Goal: Communication & Community: Share content

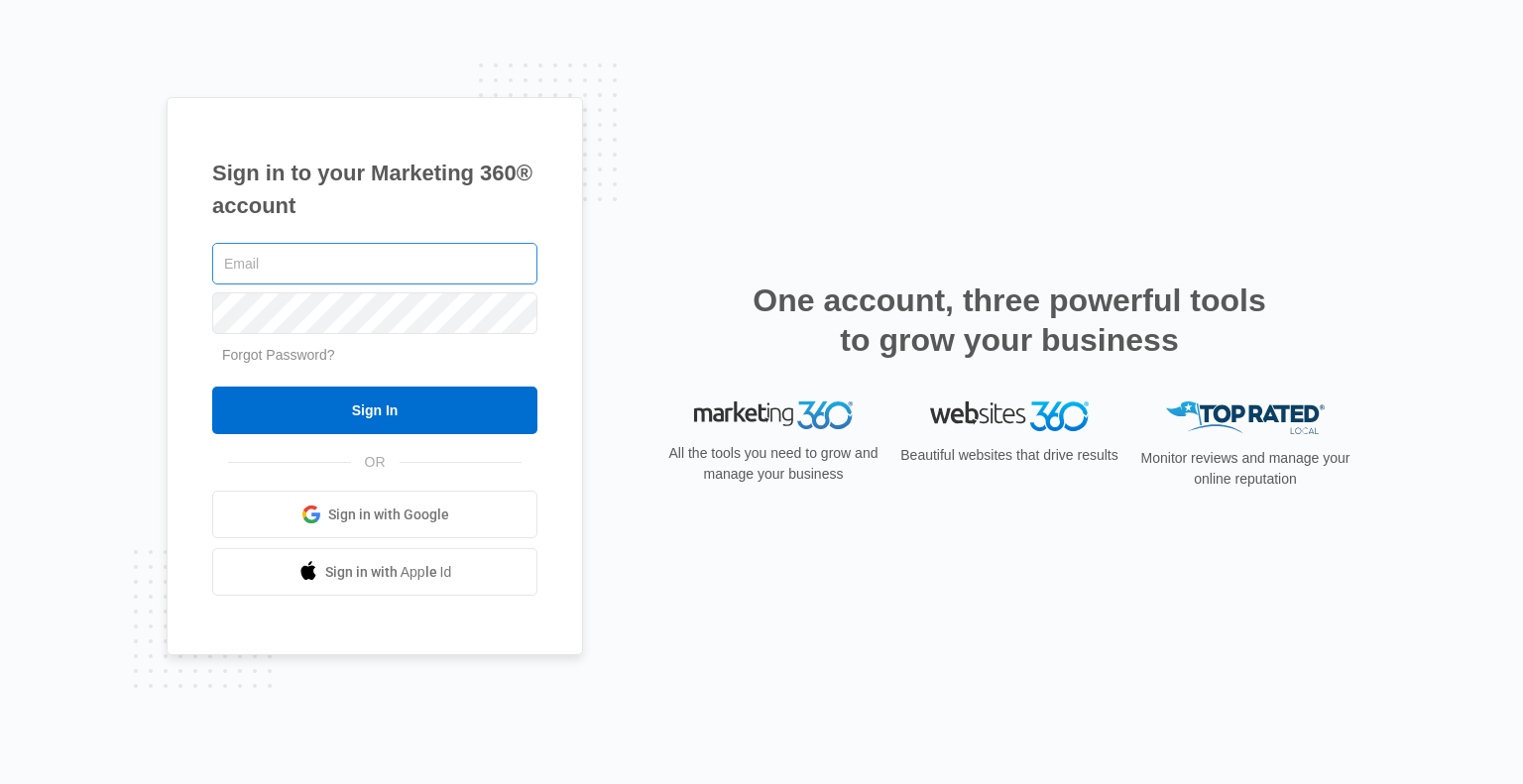
click at [381, 263] on input "text" at bounding box center [375, 264] width 325 height 42
type input "[EMAIL_ADDRESS][DOMAIN_NAME]"
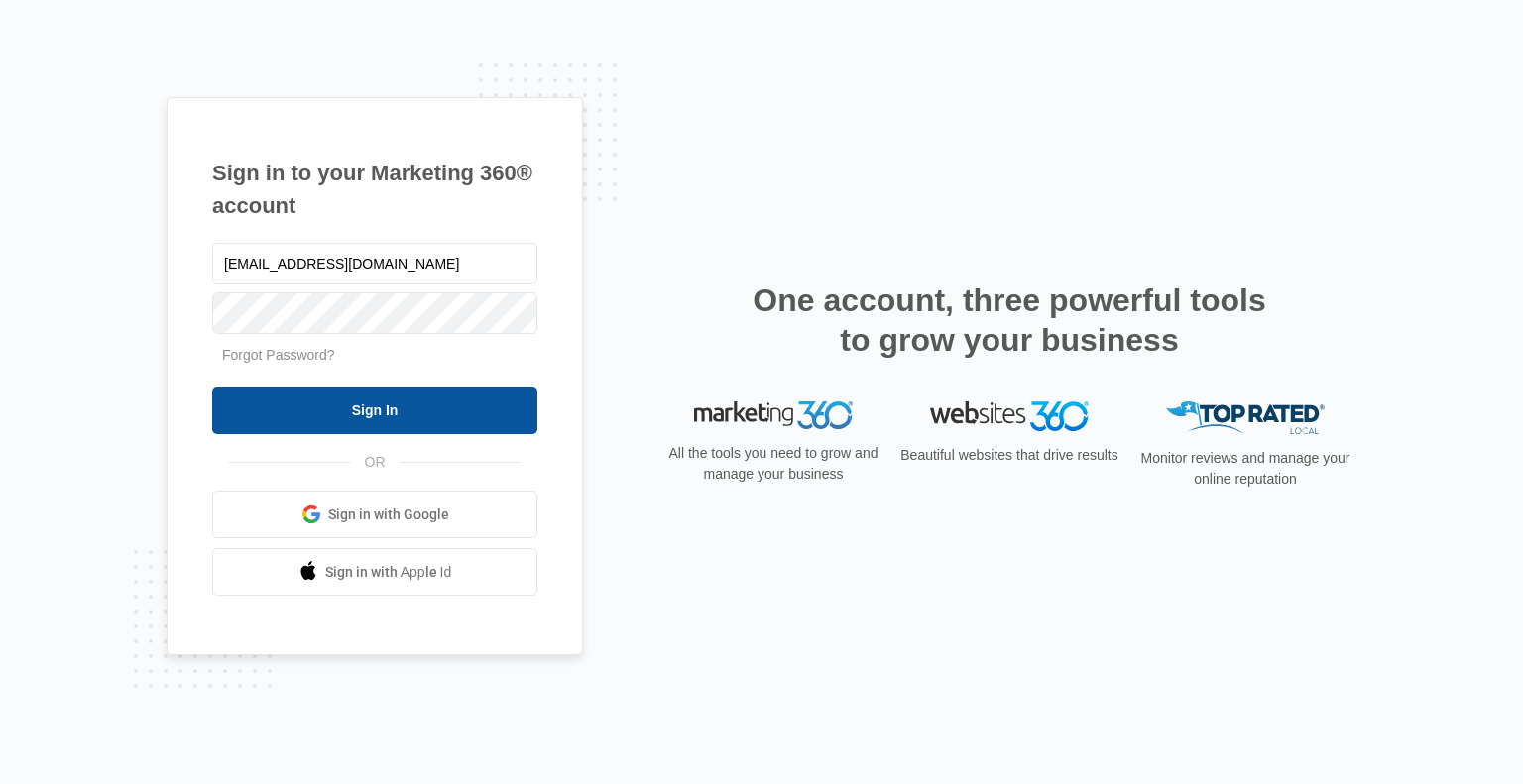
click at [393, 395] on input "Sign In" at bounding box center [375, 410] width 325 height 48
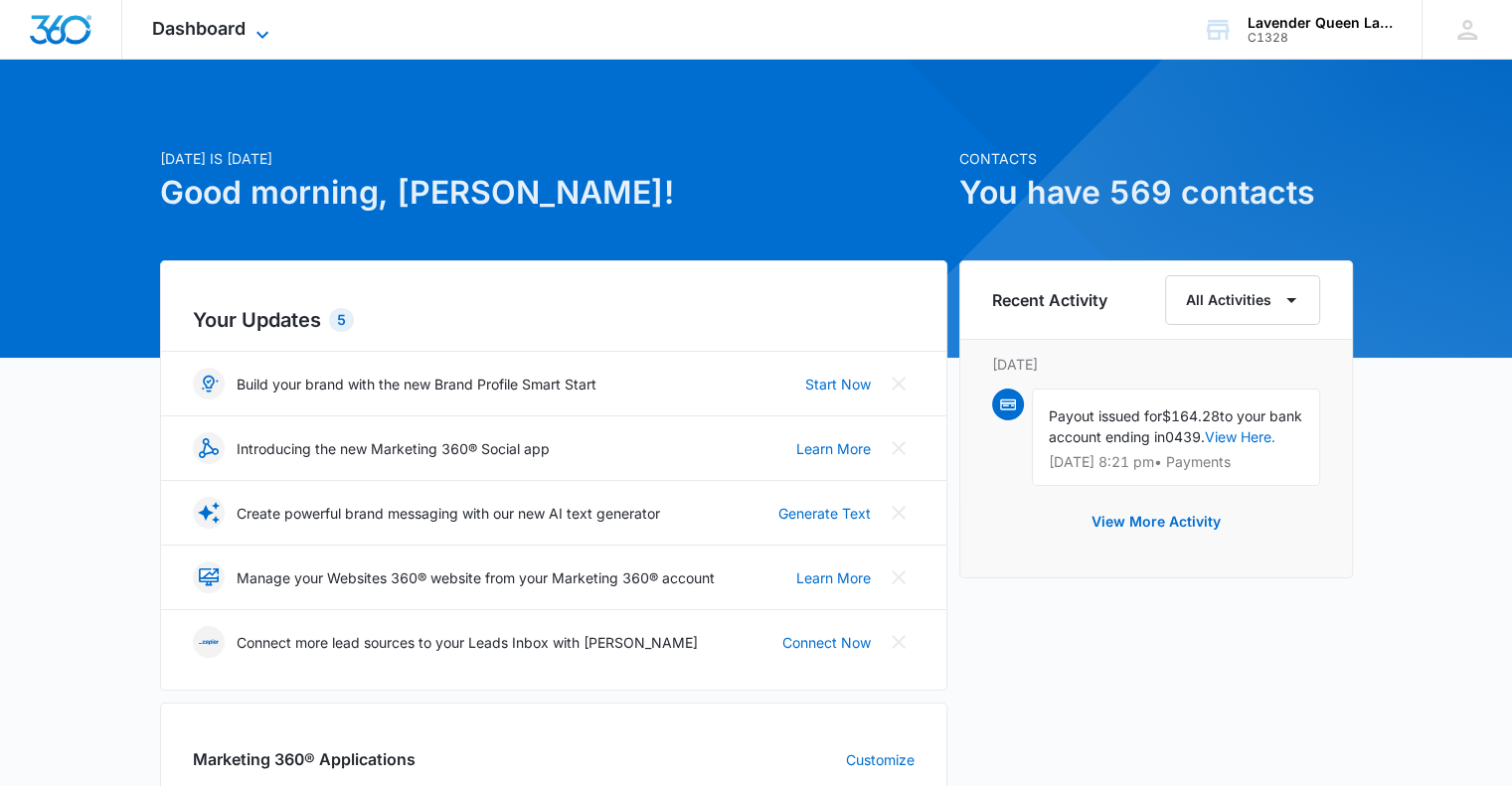
click at [260, 25] on icon at bounding box center [262, 35] width 24 height 24
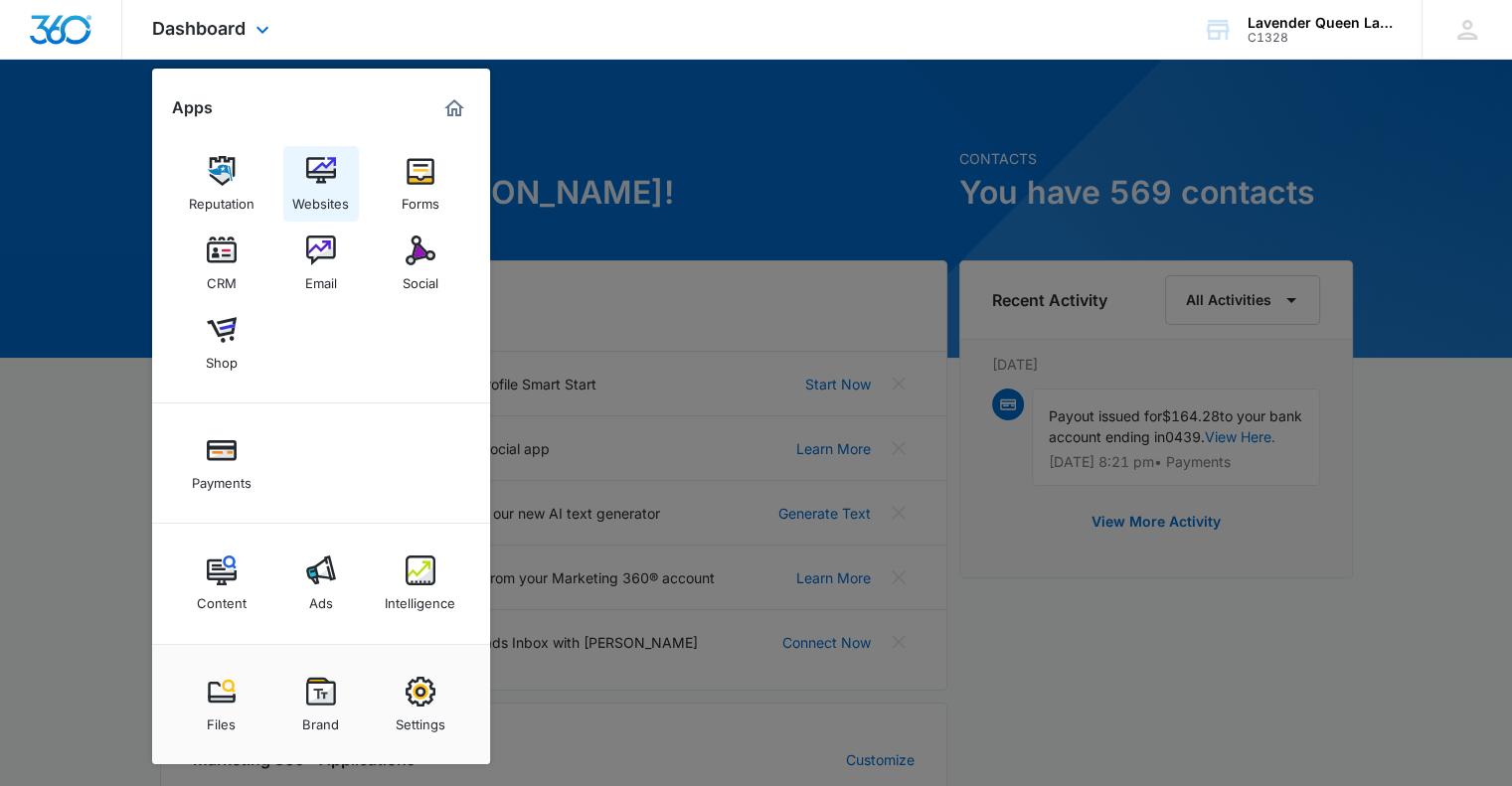
click at [342, 198] on div "Websites" at bounding box center [320, 199] width 57 height 26
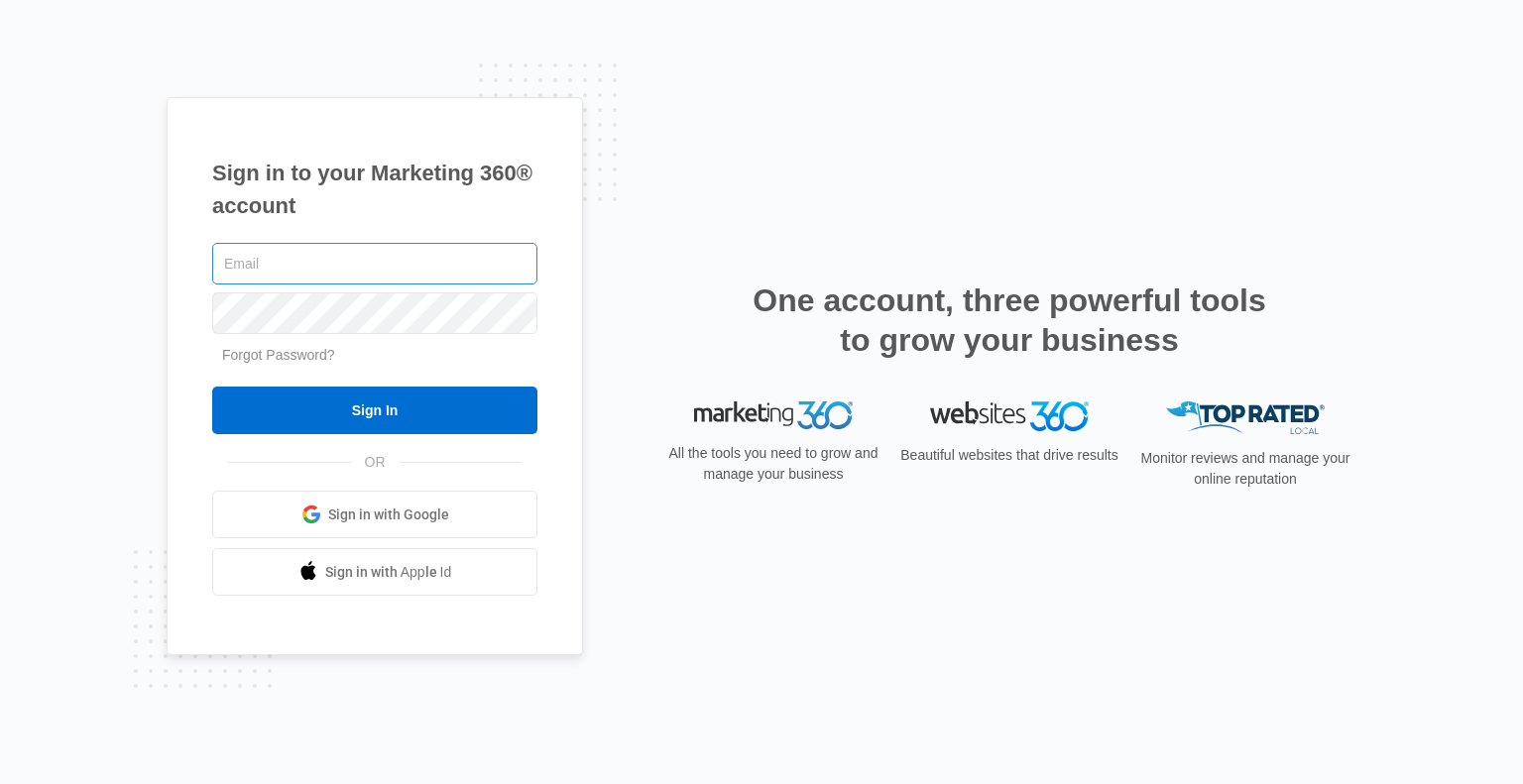
click at [280, 265] on input "text" at bounding box center [375, 264] width 325 height 42
type input "[EMAIL_ADDRESS][DOMAIN_NAME]"
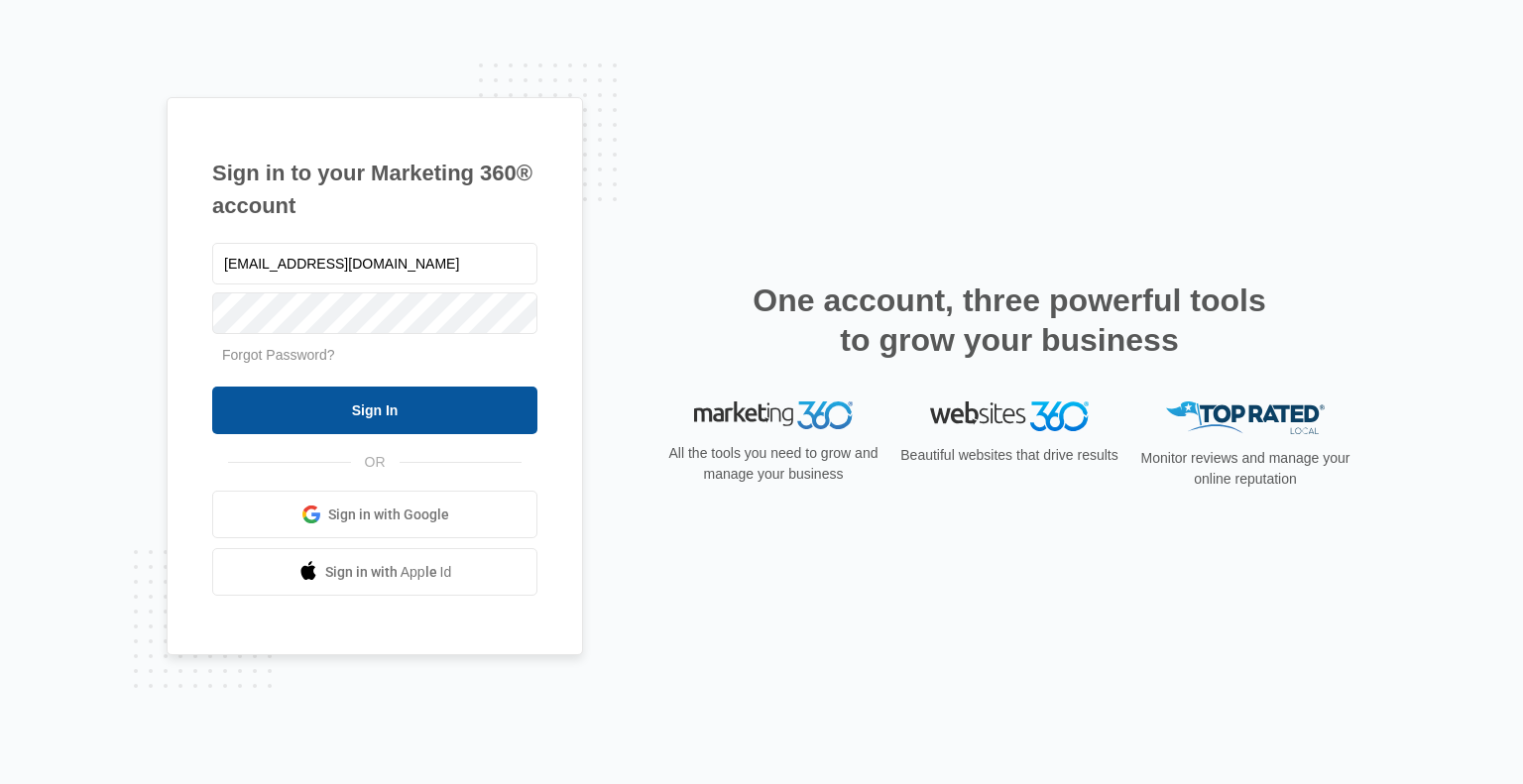
click at [430, 420] on input "Sign In" at bounding box center [375, 410] width 325 height 48
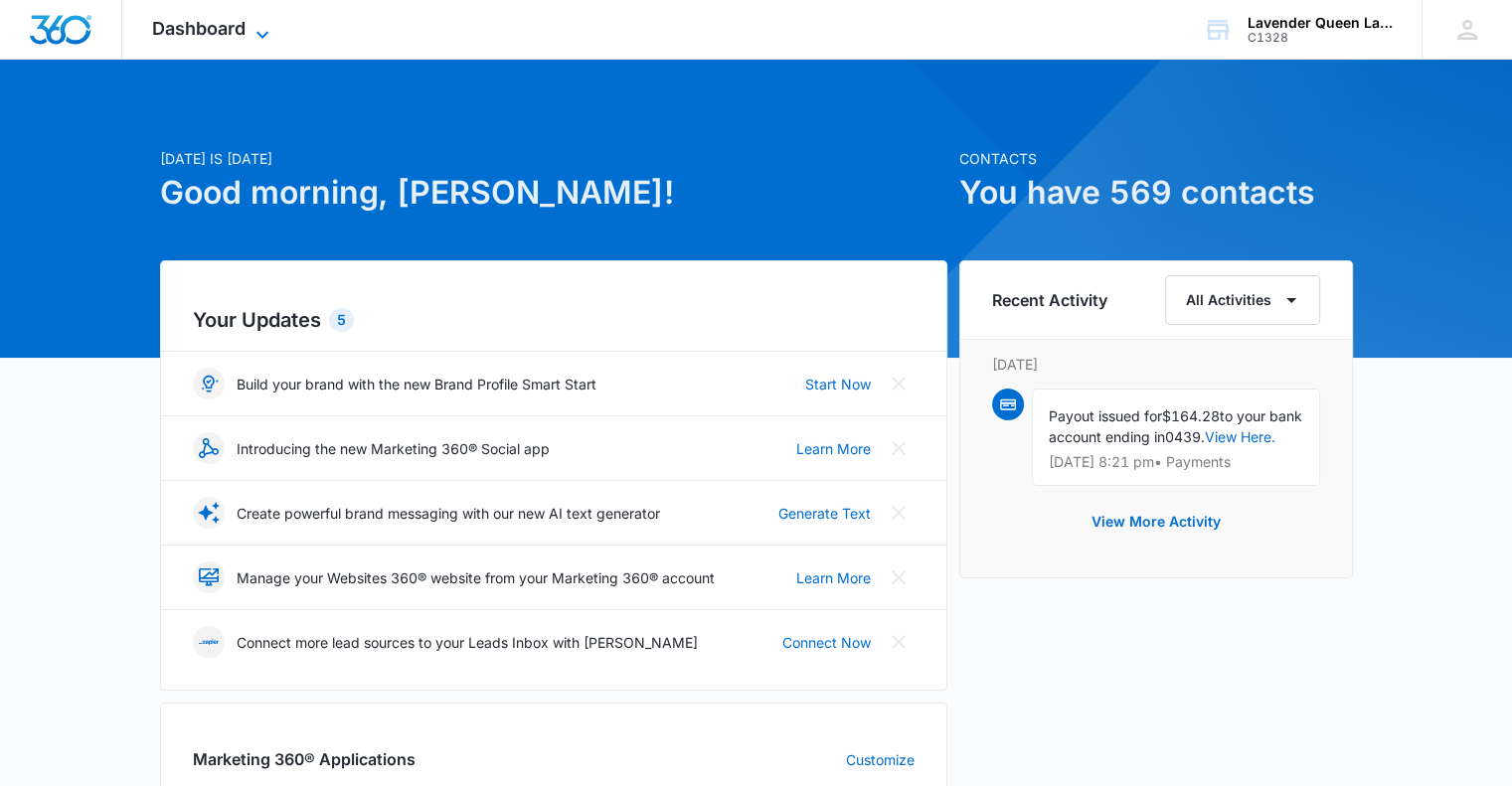
click at [264, 27] on icon at bounding box center [262, 35] width 24 height 24
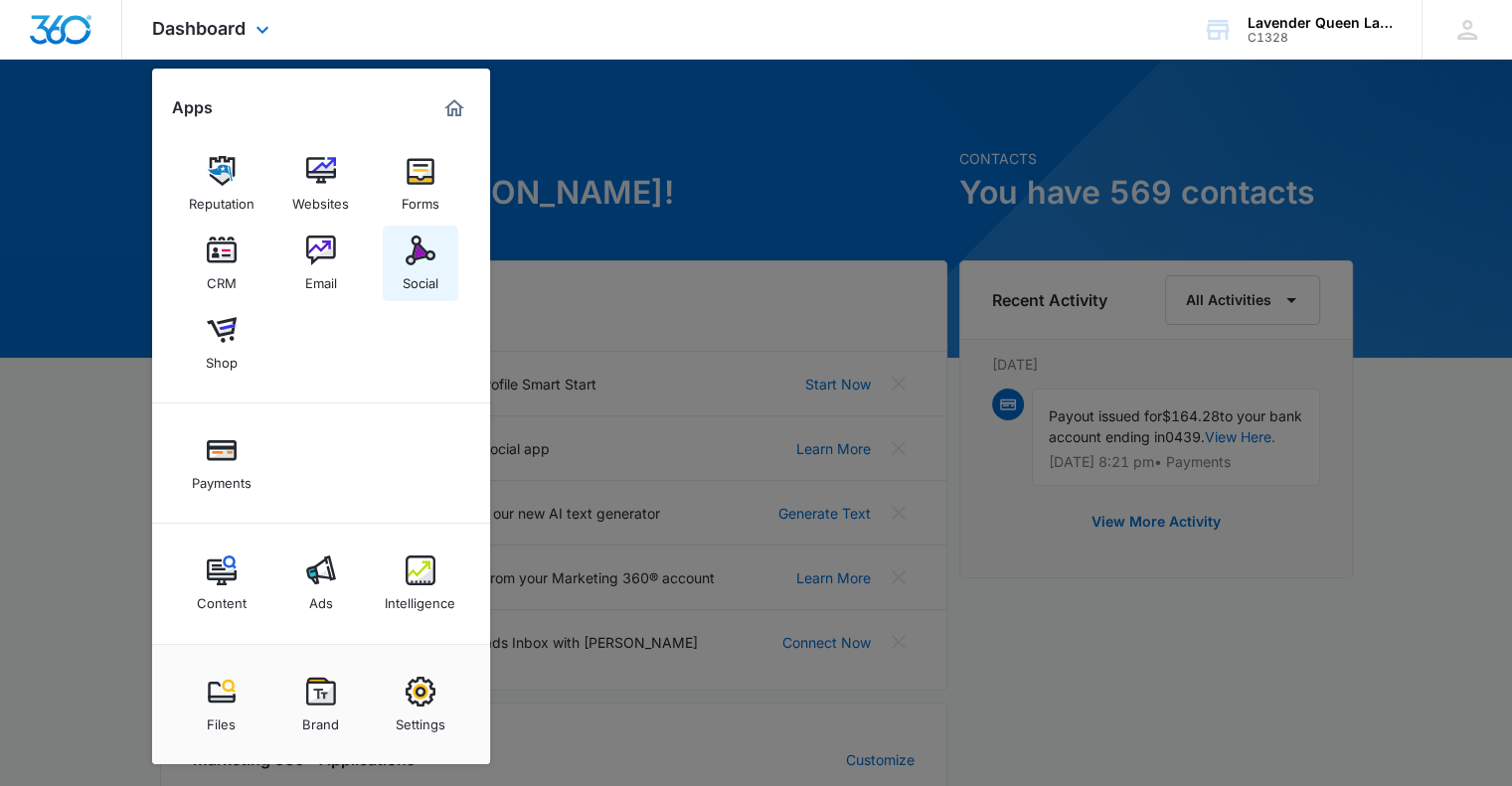
click at [422, 271] on div "Social" at bounding box center [420, 278] width 36 height 26
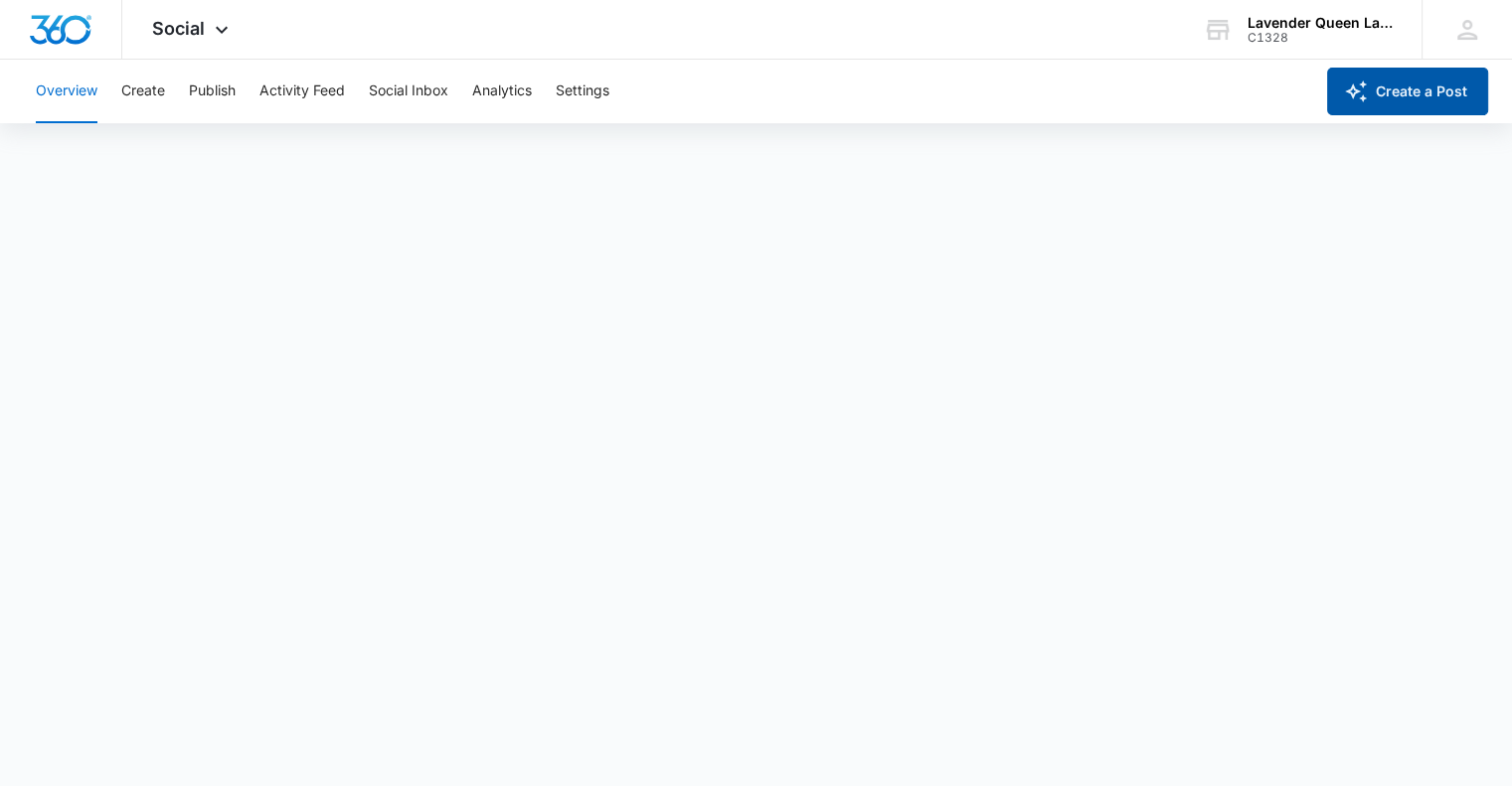
click at [1448, 92] on button "Create a Post" at bounding box center [1408, 91] width 161 height 48
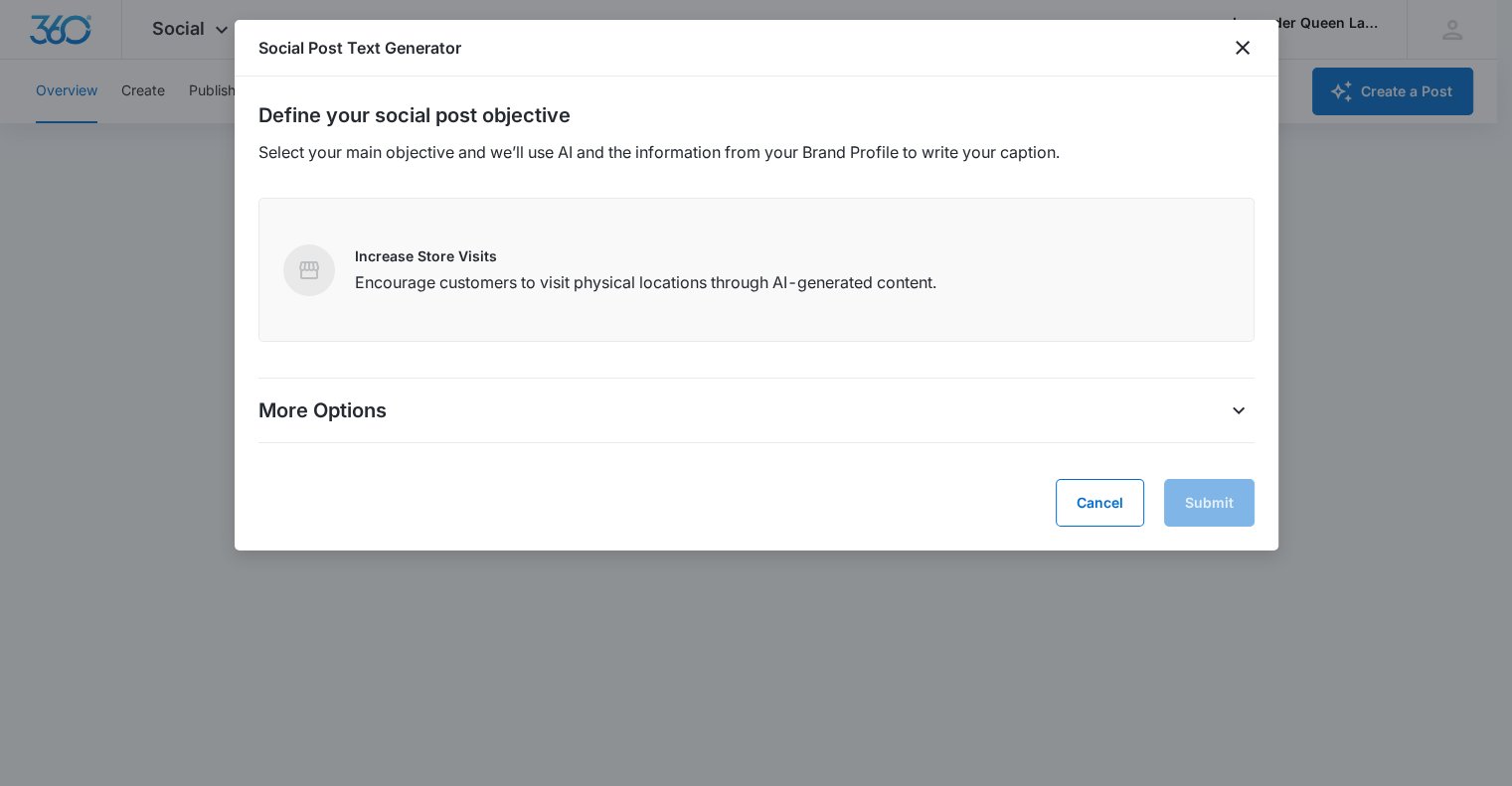
click at [364, 412] on p "More Options" at bounding box center [322, 410] width 128 height 30
click at [936, 282] on p "Encourage customers to visit physical locations through AI-generated content." at bounding box center [645, 282] width 582 height 24
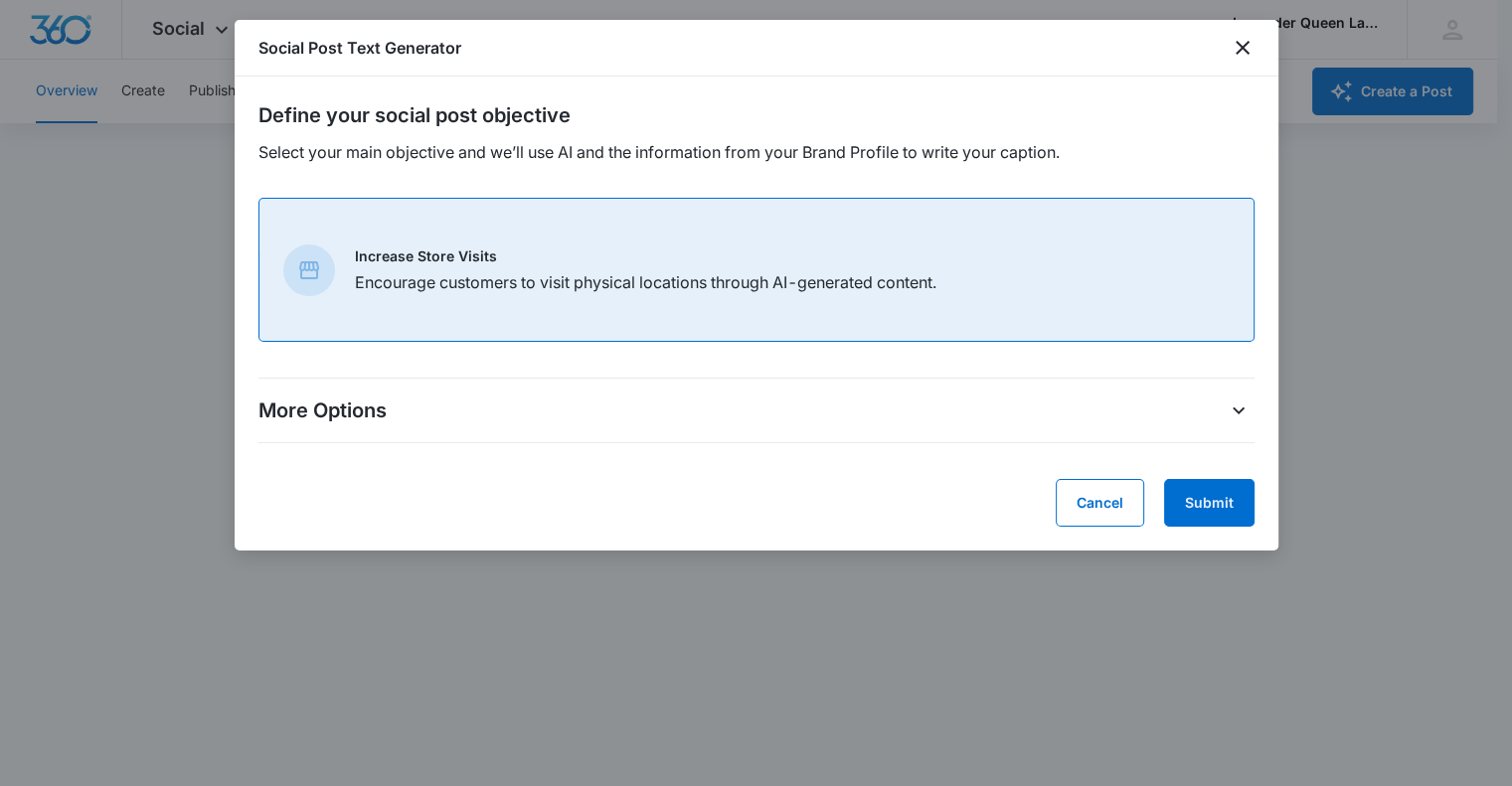
click at [358, 401] on p "More Options" at bounding box center [322, 410] width 128 height 30
click at [455, 410] on div "More Options" at bounding box center [756, 410] width 996 height 32
click at [1237, 44] on icon "close" at bounding box center [1243, 48] width 24 height 24
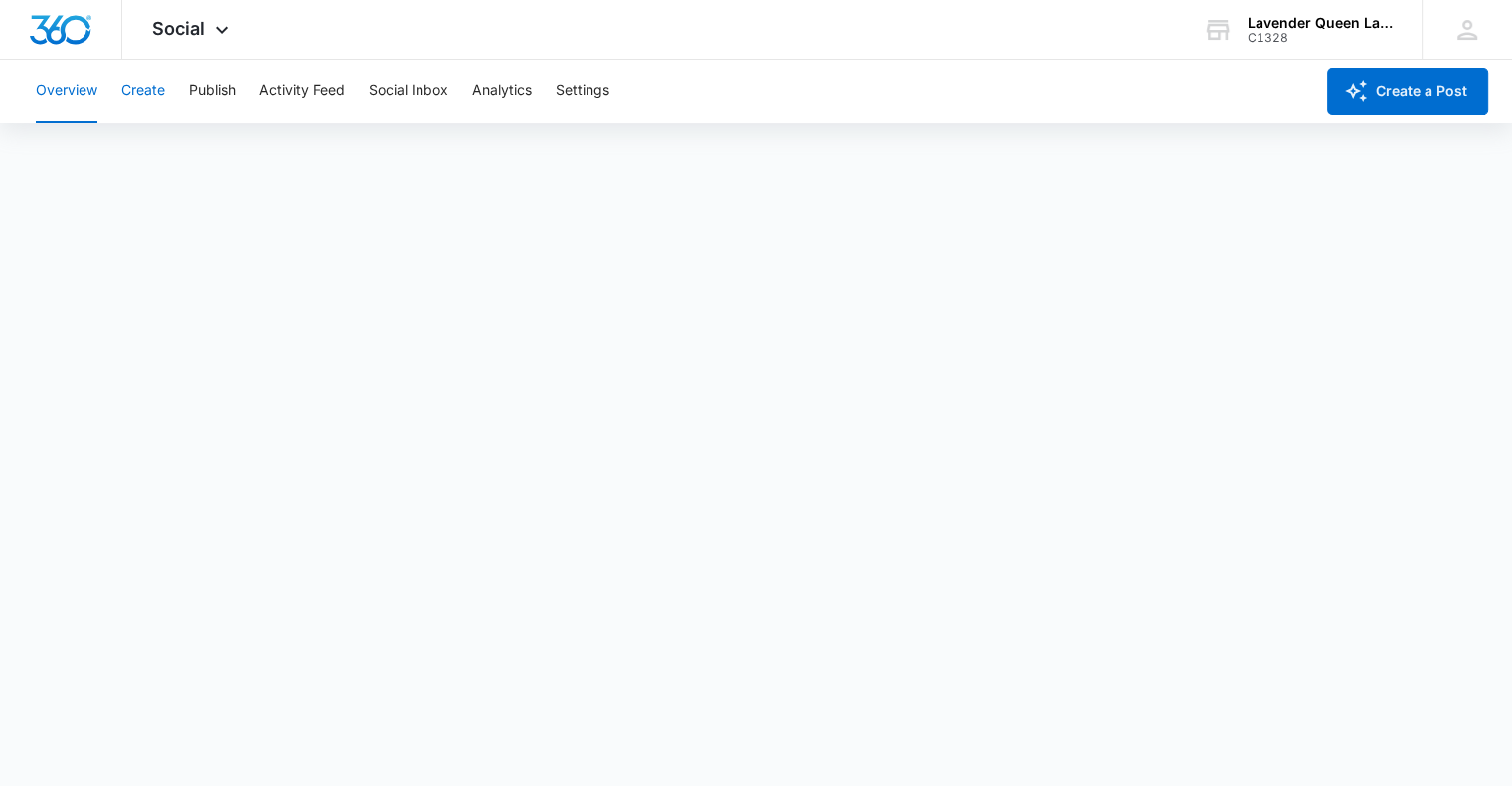
click at [156, 92] on button "Create" at bounding box center [143, 91] width 44 height 64
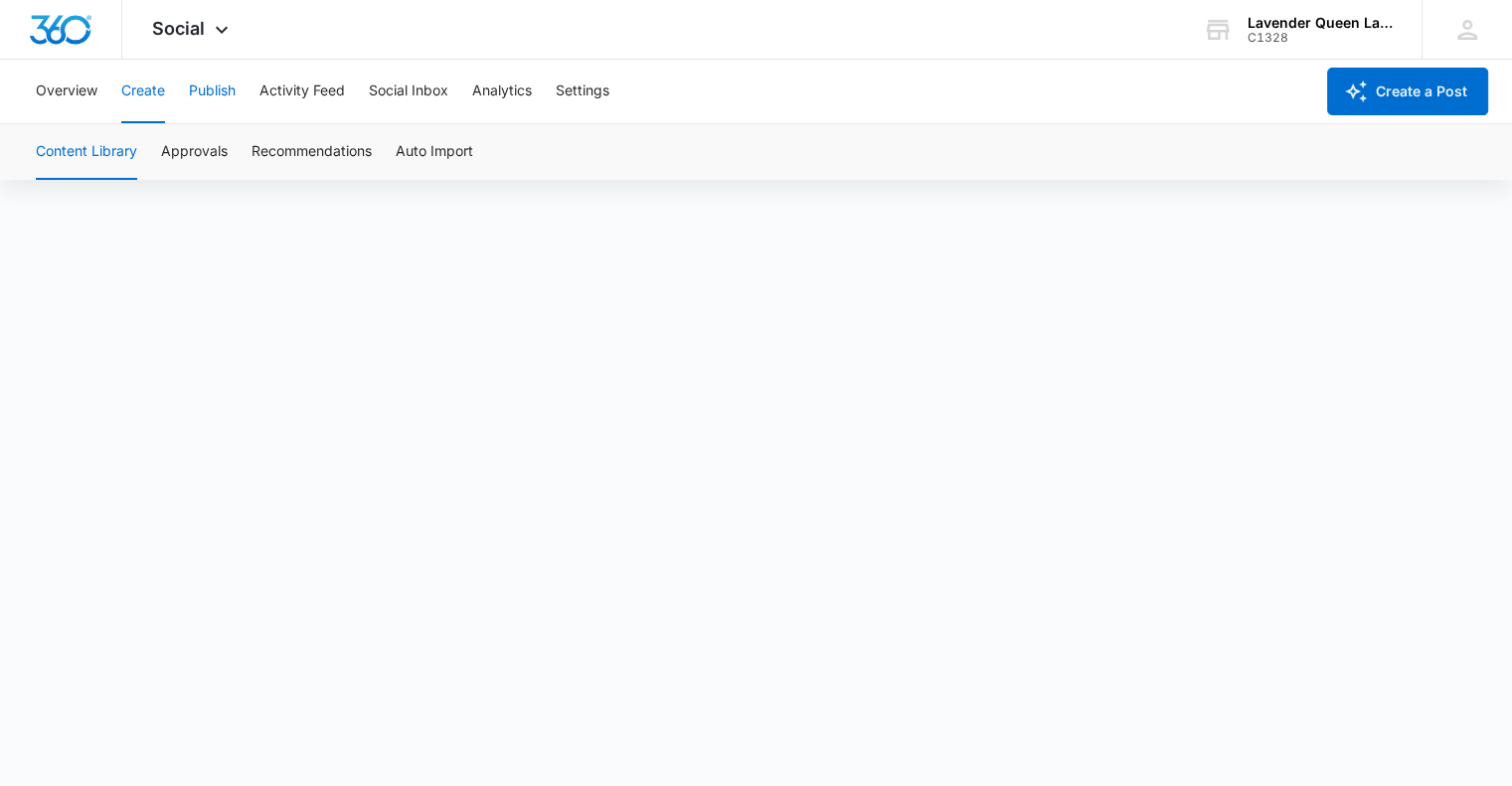
click at [225, 84] on button "Publish" at bounding box center [212, 91] width 47 height 64
click at [220, 33] on icon at bounding box center [222, 35] width 24 height 24
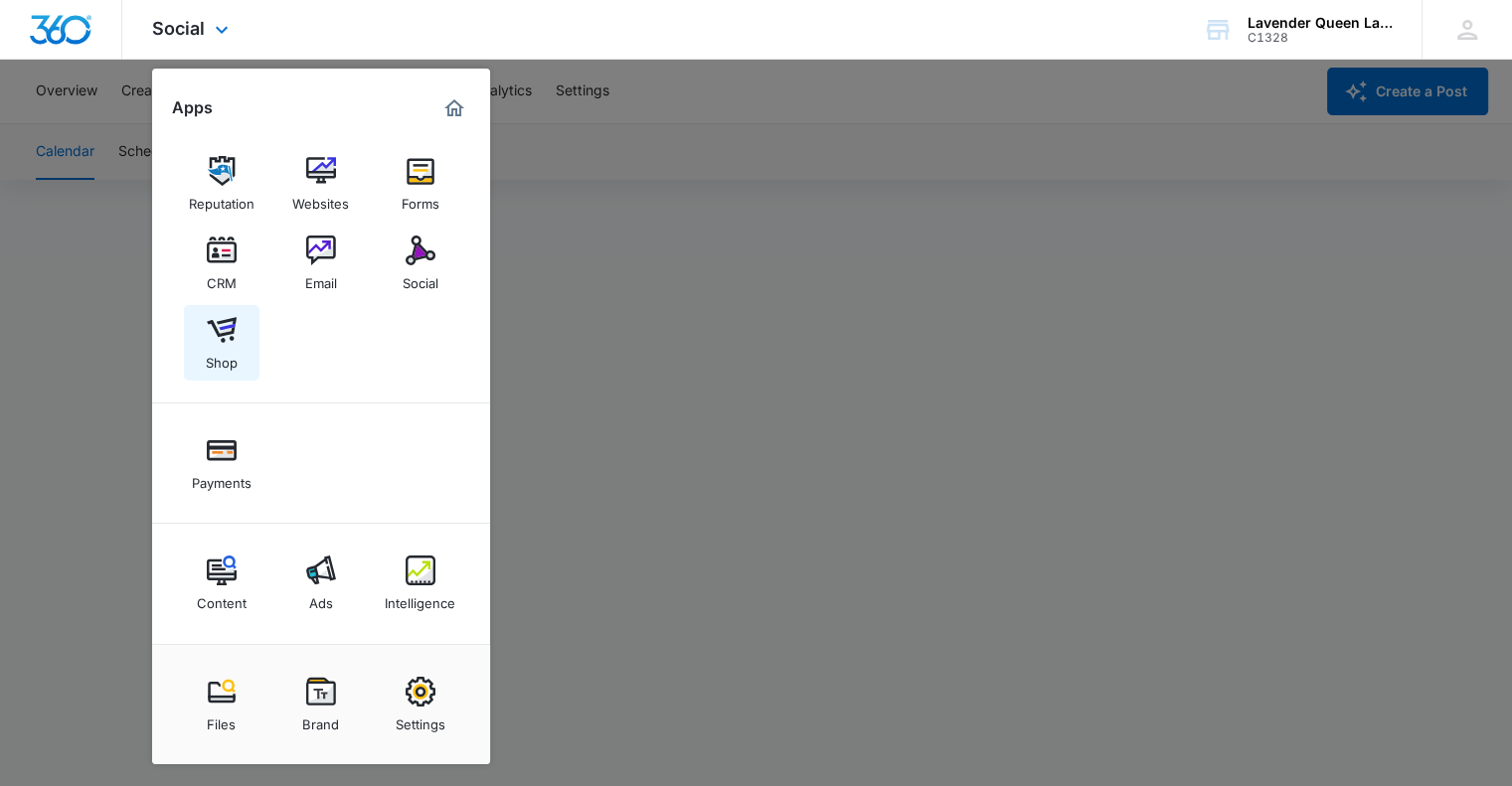
click at [226, 351] on div "Shop" at bounding box center [222, 358] width 32 height 26
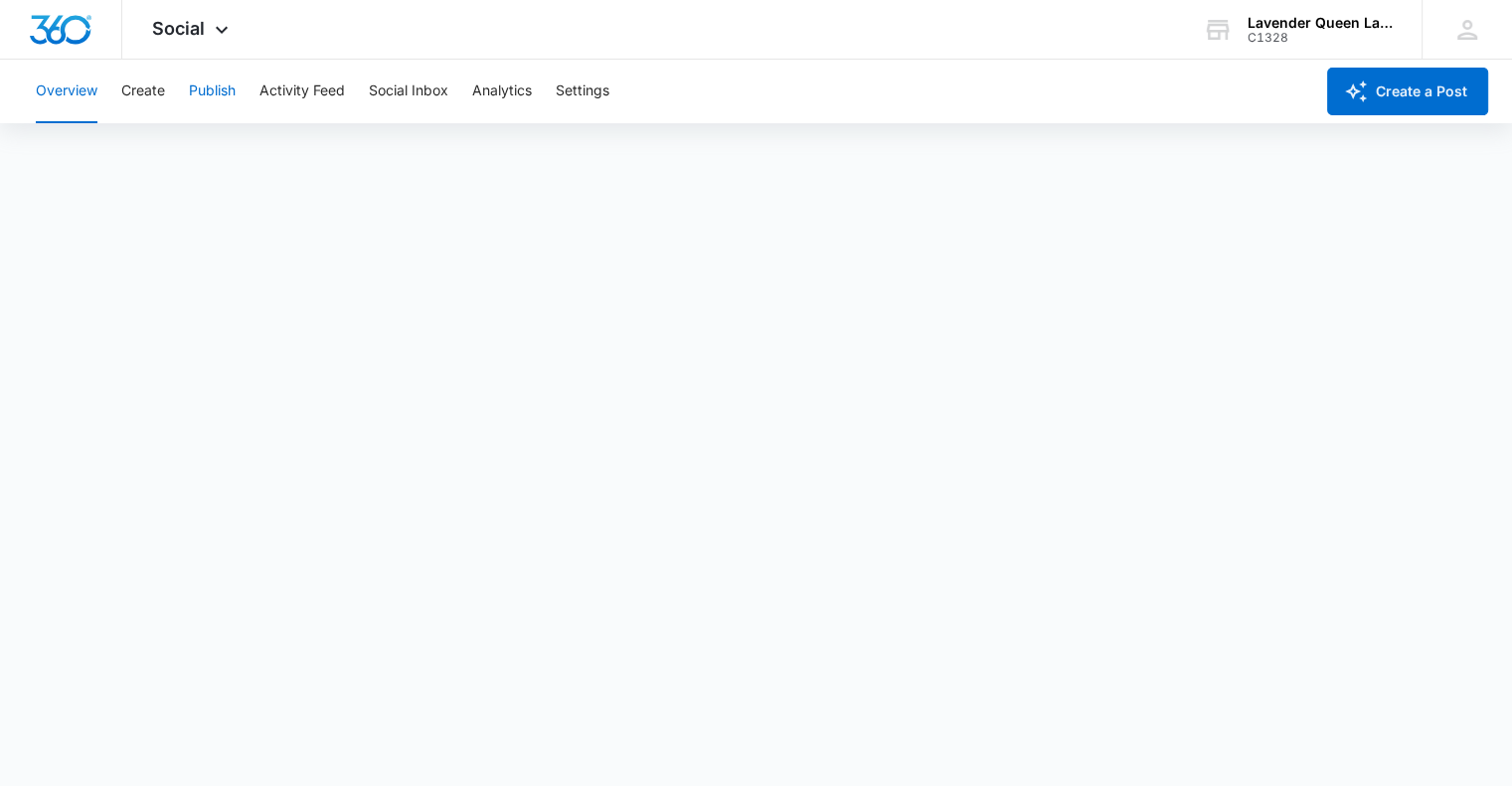
click at [219, 92] on button "Publish" at bounding box center [212, 91] width 47 height 64
click at [54, 90] on button "Overview" at bounding box center [67, 91] width 62 height 64
click at [229, 88] on button "Publish" at bounding box center [212, 91] width 47 height 64
click at [225, 32] on icon at bounding box center [222, 34] width 12 height 7
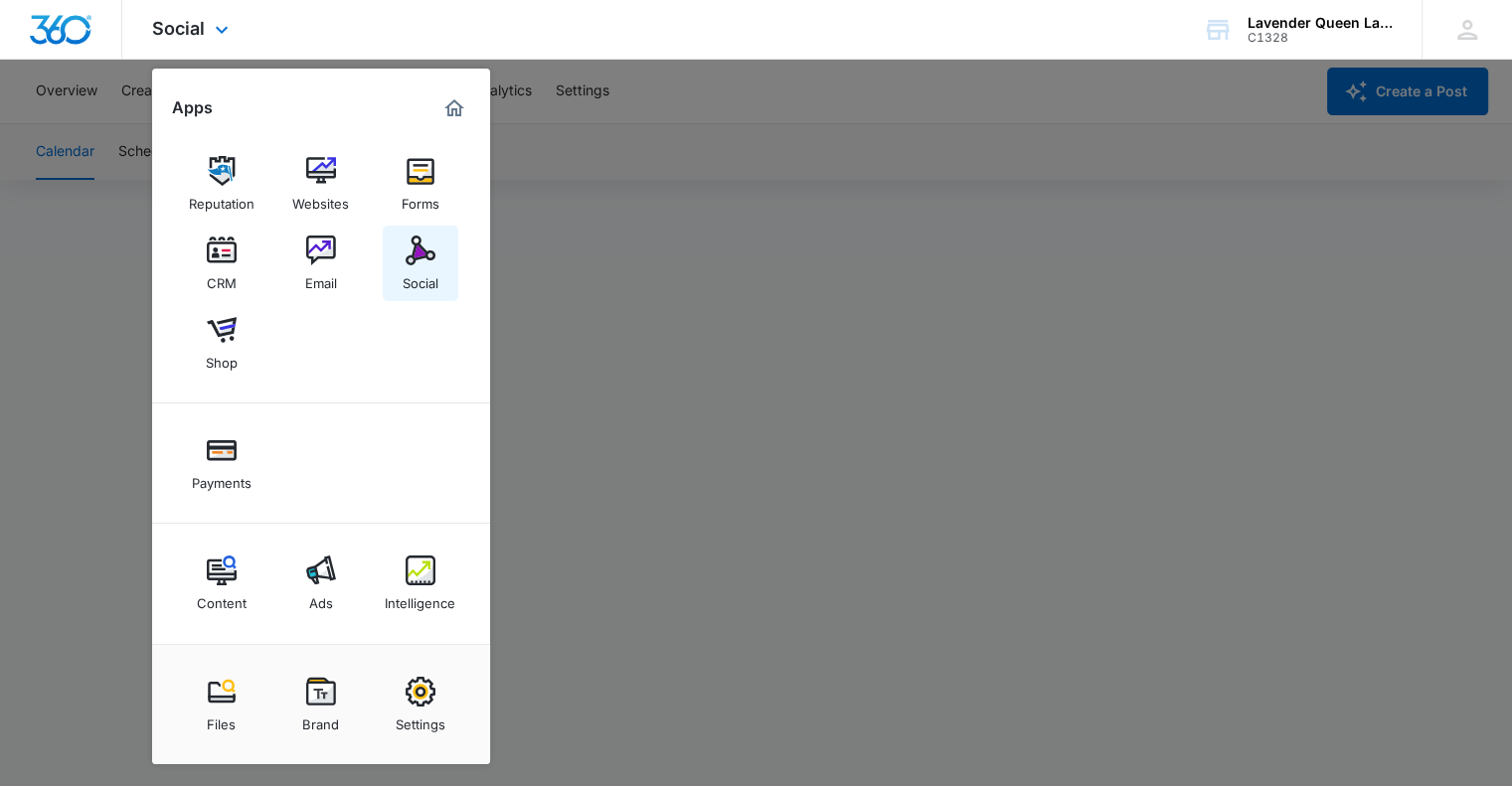
click at [413, 259] on img at bounding box center [420, 250] width 30 height 30
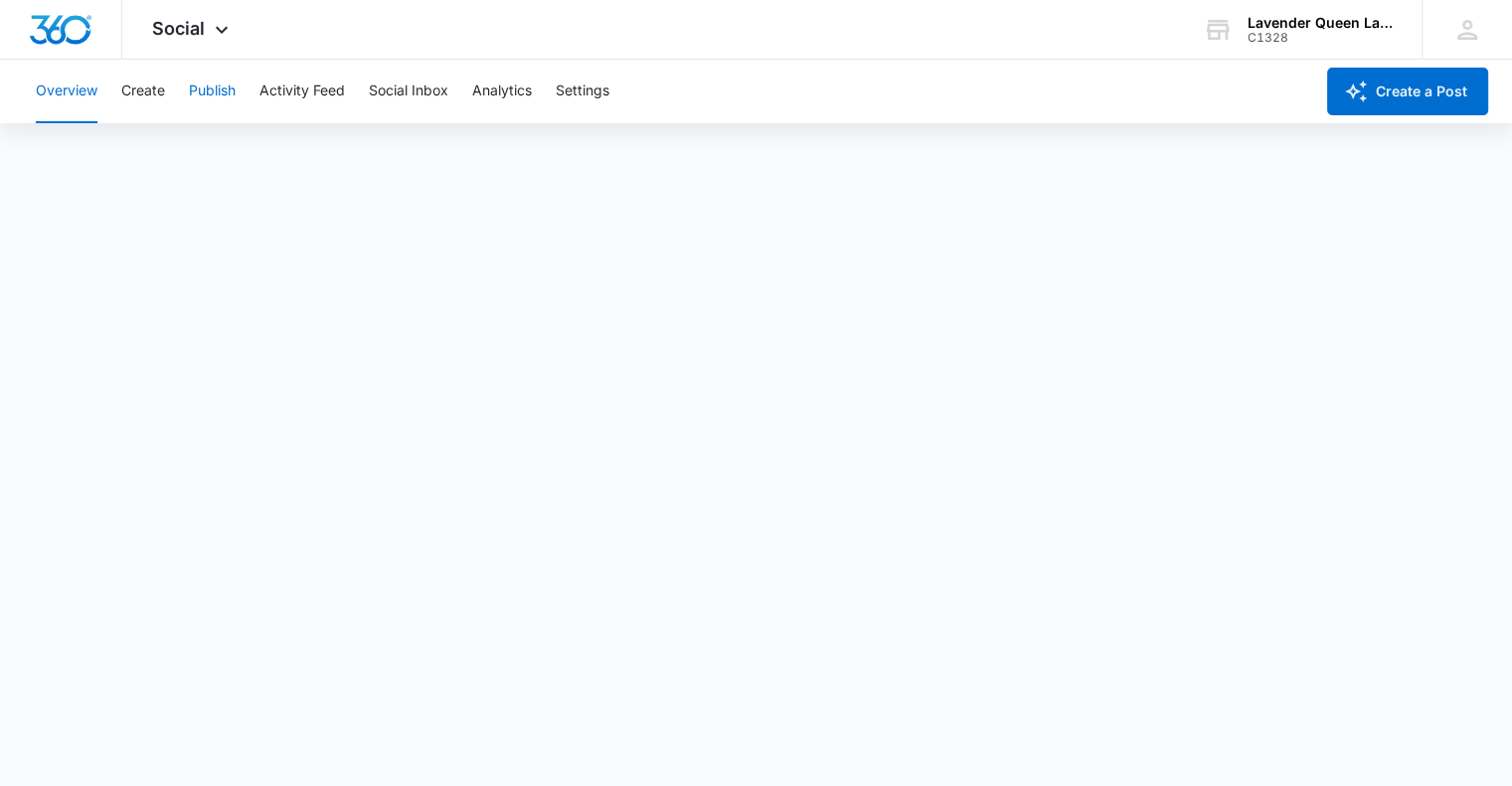
click at [205, 88] on button "Publish" at bounding box center [212, 91] width 47 height 64
click at [151, 91] on button "Create" at bounding box center [143, 91] width 44 height 64
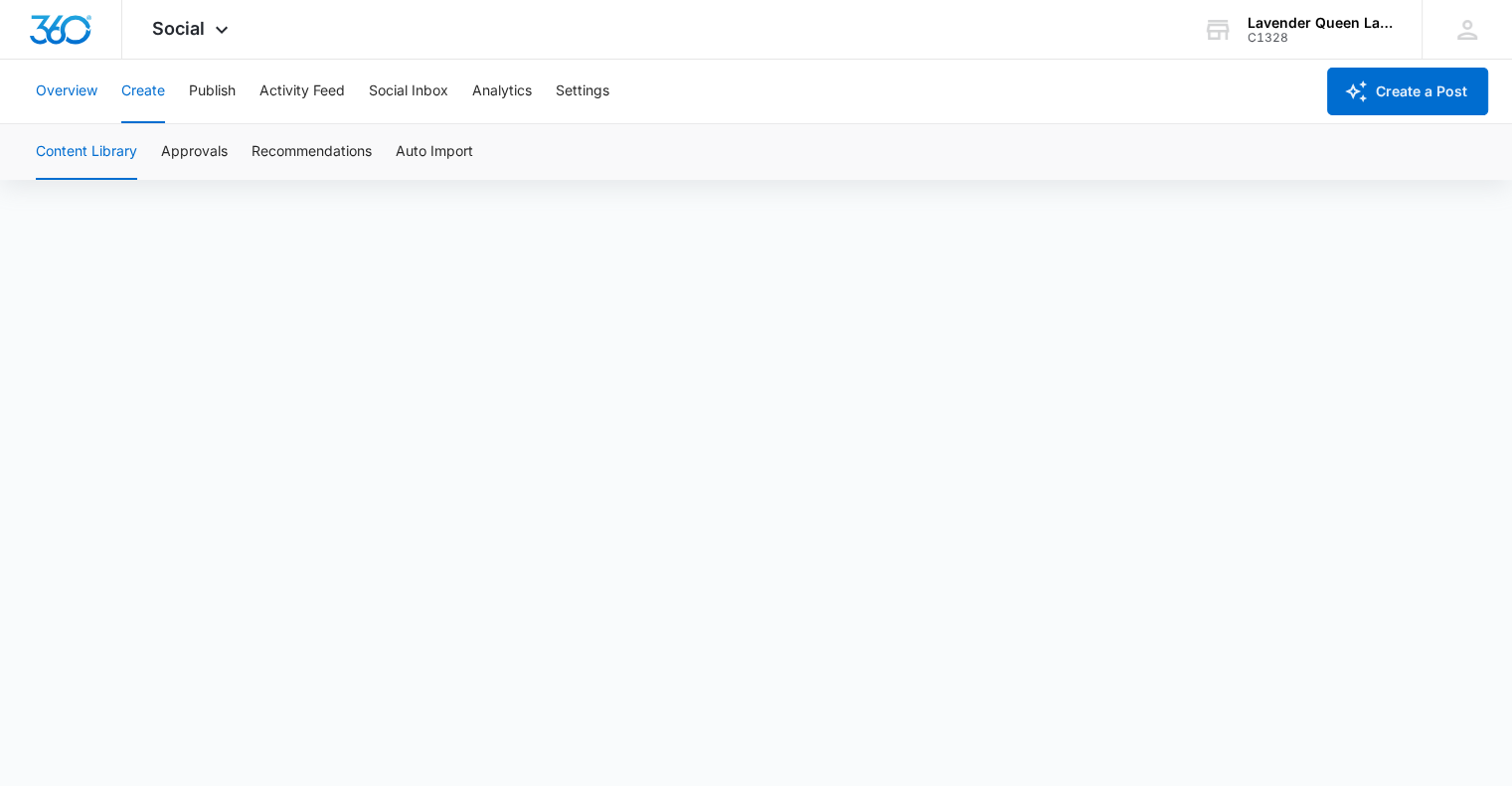
click at [46, 92] on button "Overview" at bounding box center [67, 91] width 62 height 64
click at [222, 28] on icon at bounding box center [222, 35] width 24 height 24
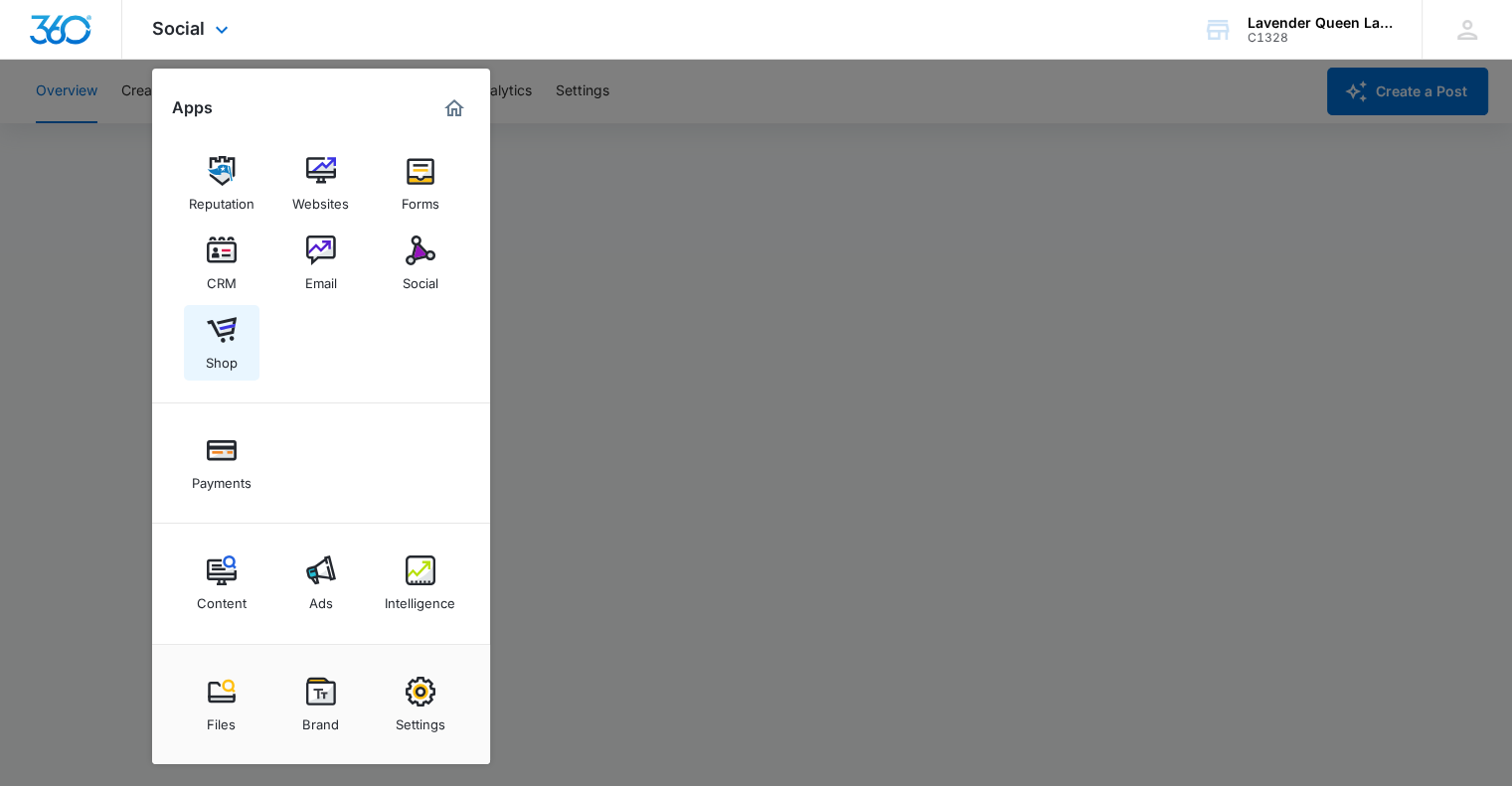
click at [224, 337] on img at bounding box center [222, 330] width 30 height 30
